Goal: Information Seeking & Learning: Learn about a topic

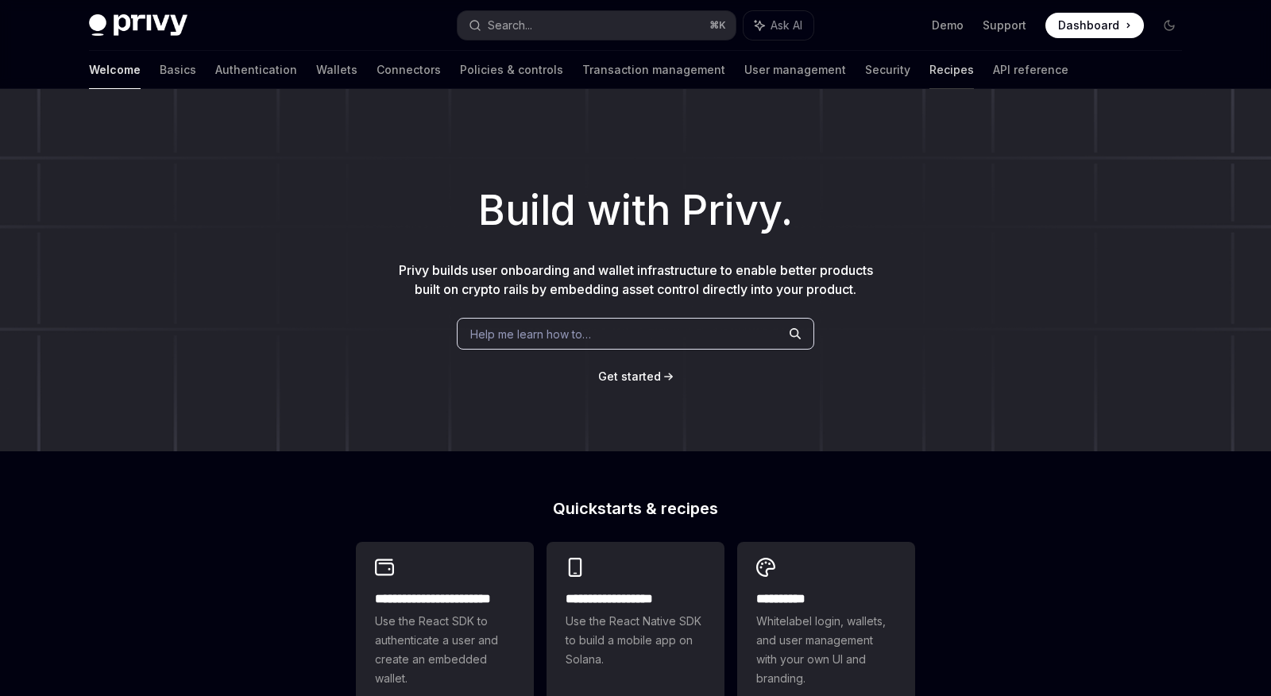
click at [930, 68] on link "Recipes" at bounding box center [952, 70] width 44 height 38
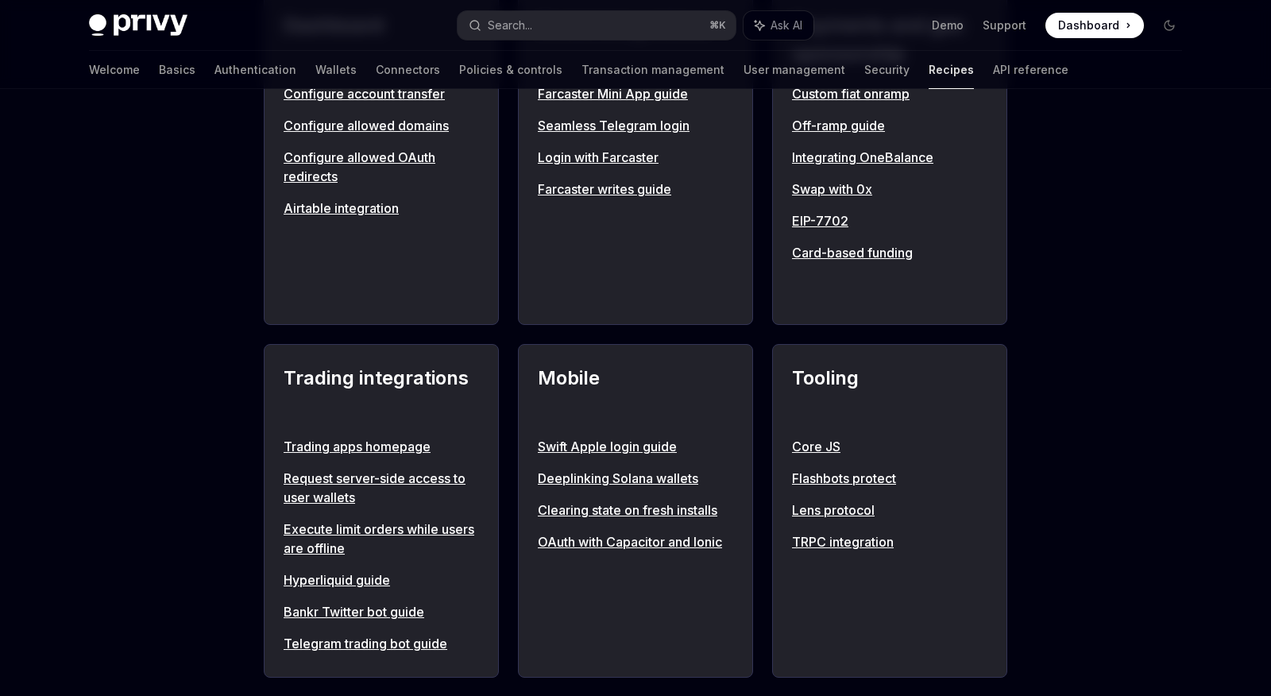
scroll to position [1132, 0]
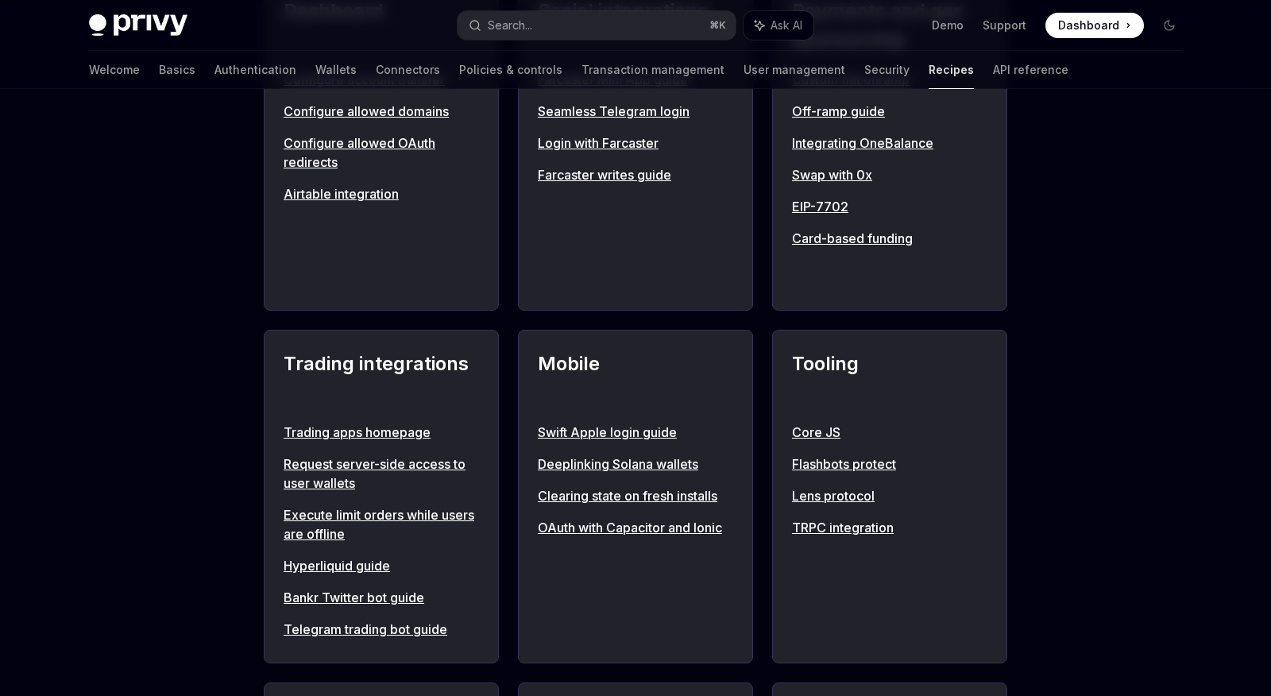
click at [334, 431] on link "Trading apps homepage" at bounding box center [381, 432] width 195 height 19
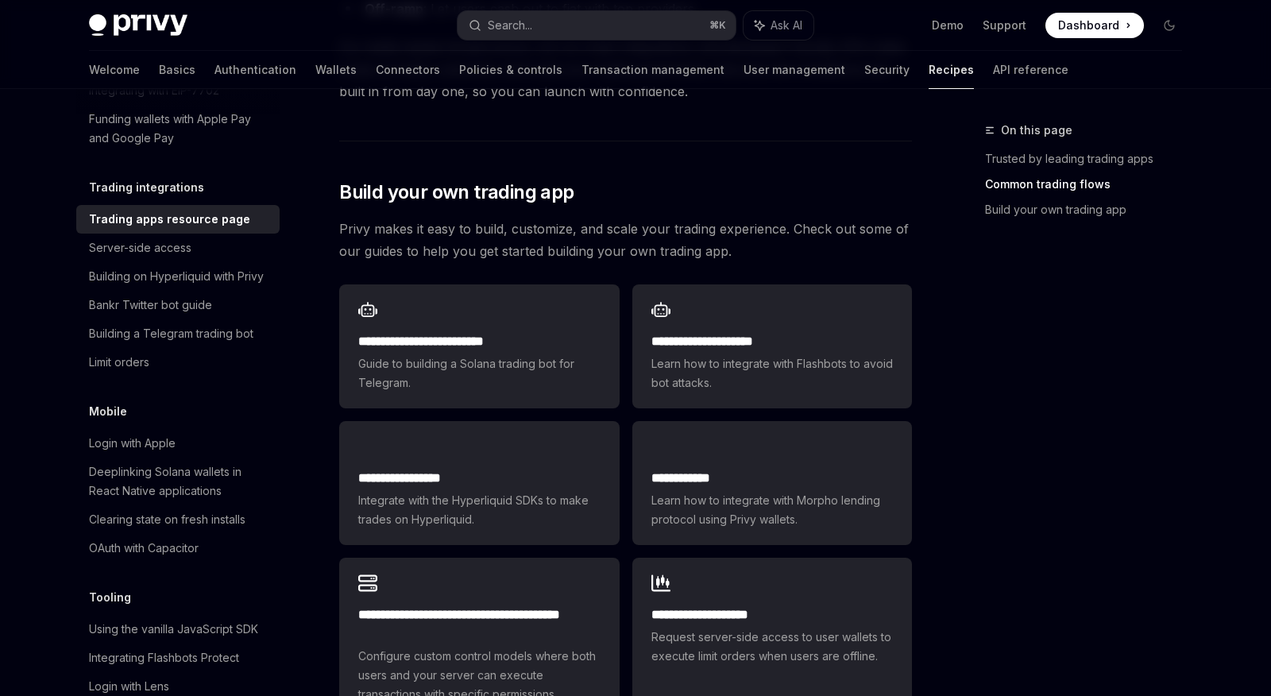
scroll to position [875, 0]
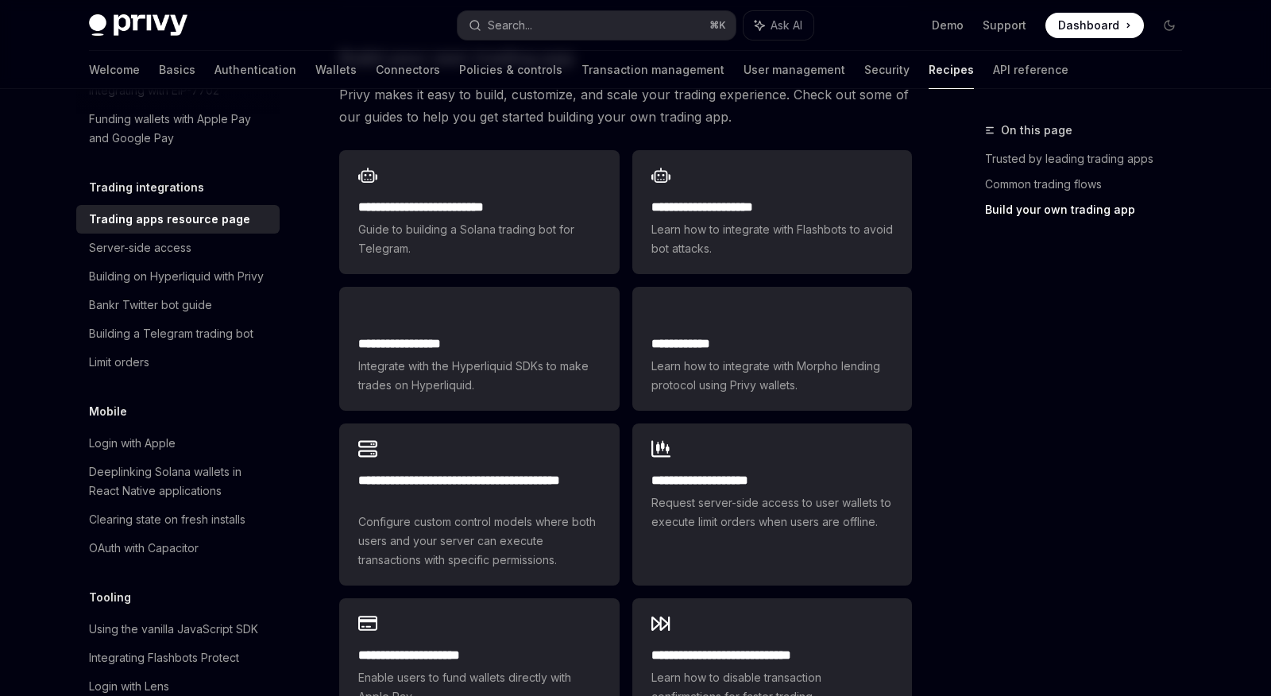
click at [157, 18] on img at bounding box center [138, 25] width 99 height 22
type textarea "*"
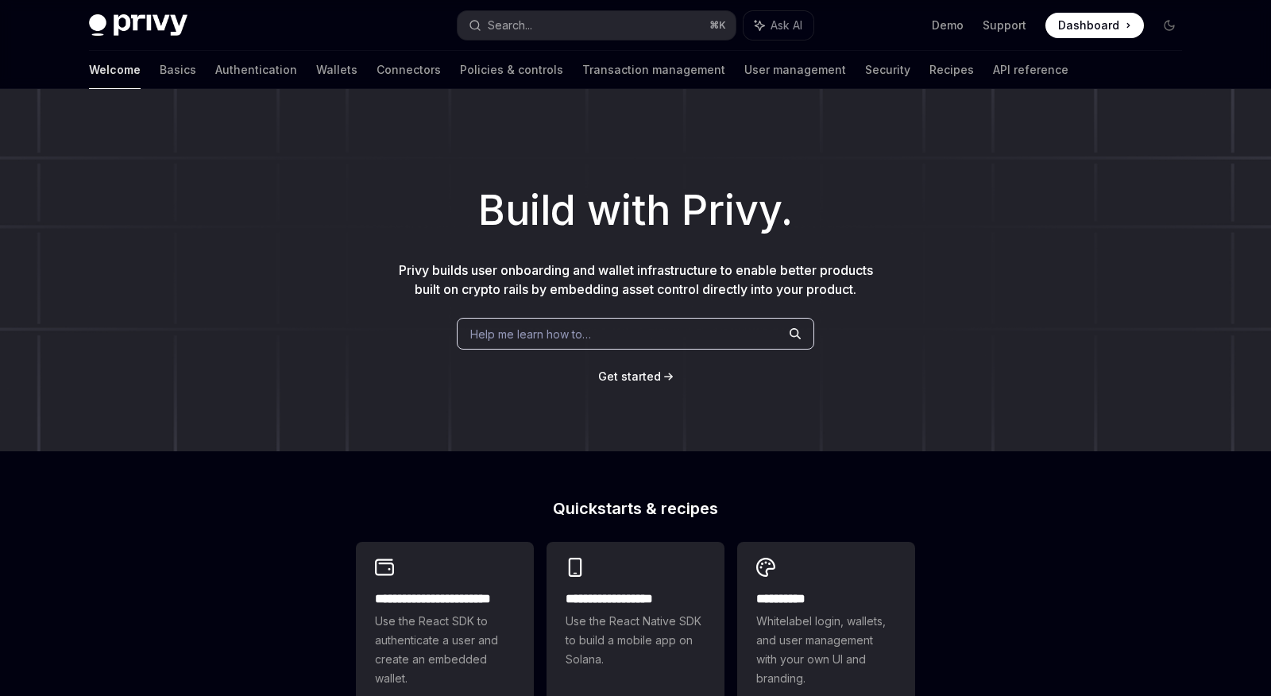
click at [928, 234] on h1 "Build with Privy." at bounding box center [635, 211] width 1221 height 62
click at [961, 23] on link "Demo" at bounding box center [948, 25] width 32 height 16
